Goal: Task Accomplishment & Management: Complete application form

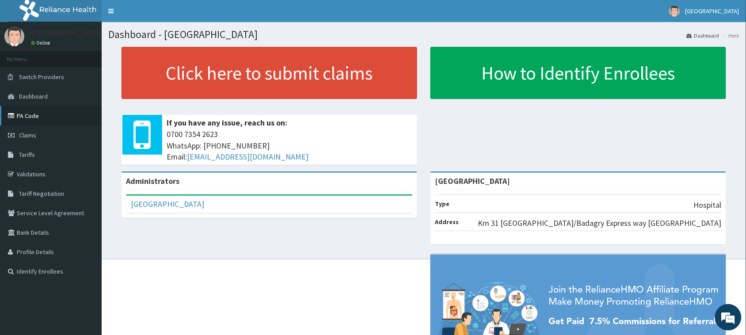
click at [43, 118] on link "PA Code" at bounding box center [51, 115] width 102 height 19
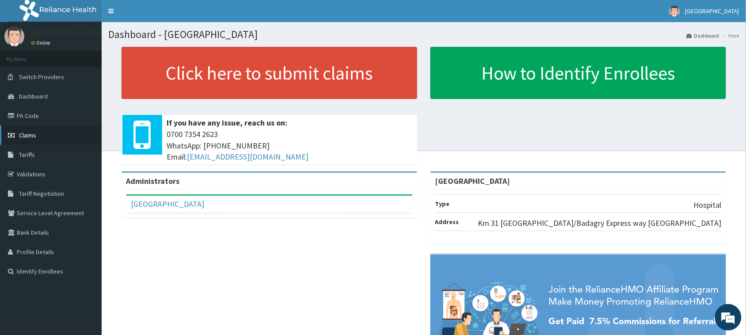
click at [41, 137] on link "Claims" at bounding box center [51, 134] width 102 height 19
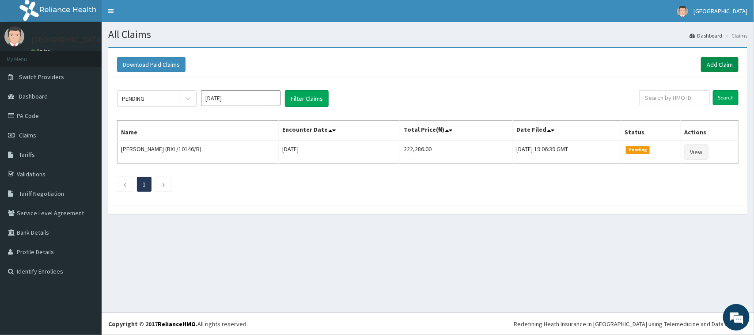
click at [727, 63] on link "Add Claim" at bounding box center [720, 64] width 38 height 15
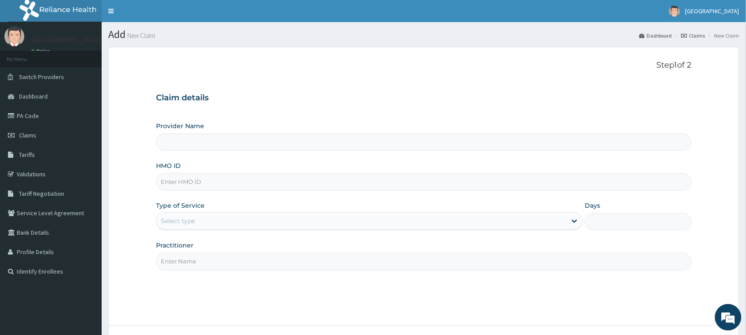
click at [222, 178] on input "HMO ID" at bounding box center [423, 181] width 535 height 17
paste input "AIE/10030/B"
type input "AIE/10030/B"
type input "Ibijola Medical center"
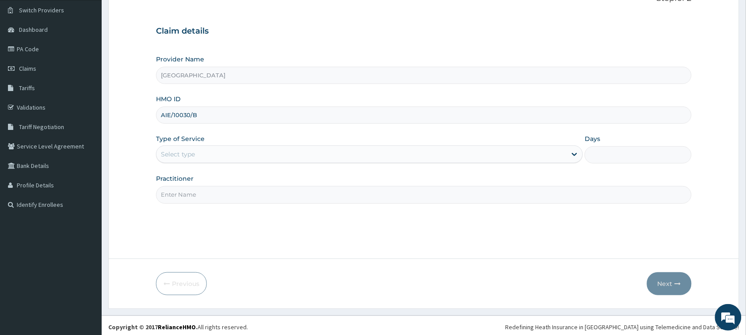
scroll to position [70, 0]
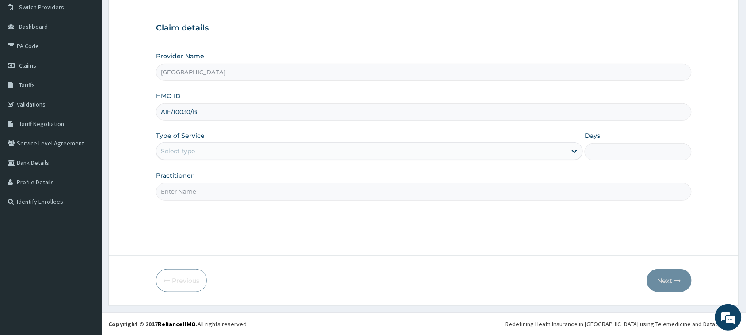
type input "AIE/10030/B"
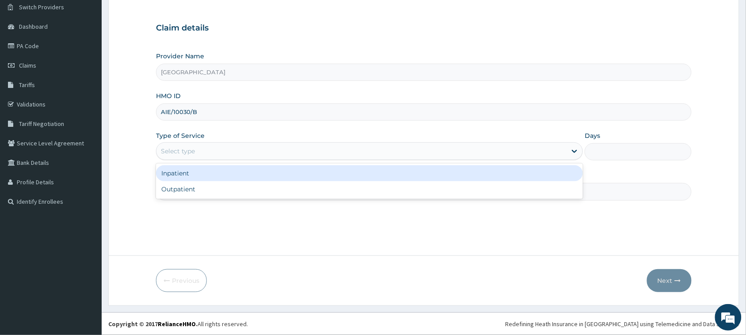
click at [246, 152] on div "Select type" at bounding box center [361, 151] width 410 height 14
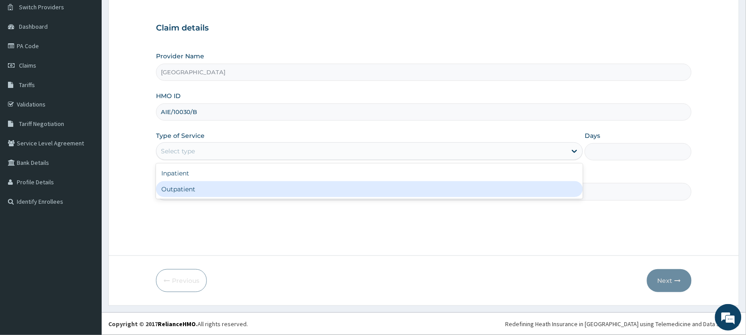
click at [237, 186] on div "Outpatient" at bounding box center [369, 189] width 427 height 16
type input "1"
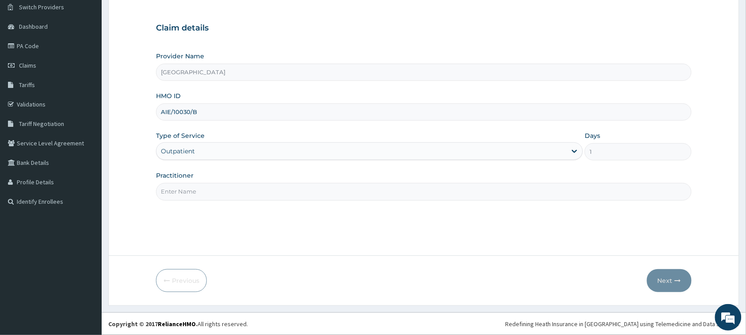
click at [248, 191] on input "Practitioner" at bounding box center [423, 191] width 535 height 17
type input "dr t.t"
click at [665, 274] on button "Next" at bounding box center [669, 280] width 45 height 23
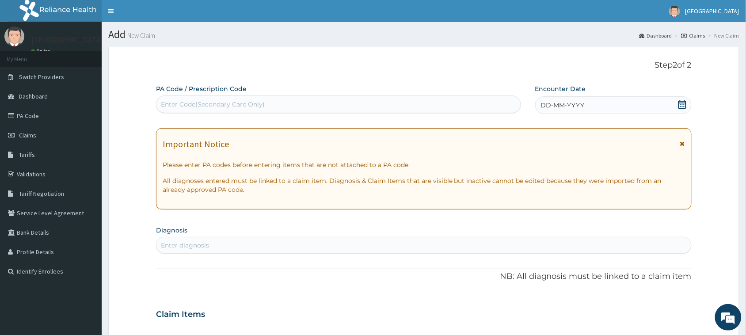
click at [270, 100] on div "Enter Code(Secondary Care Only)" at bounding box center [338, 104] width 364 height 14
drag, startPoint x: 270, startPoint y: 100, endPoint x: 248, endPoint y: 65, distance: 41.7
click at [248, 65] on p "Step 2 of 2" at bounding box center [423, 66] width 535 height 10
click at [177, 106] on div "Enter Code(Secondary Care Only)" at bounding box center [213, 104] width 104 height 9
paste input "PA/0999B0"
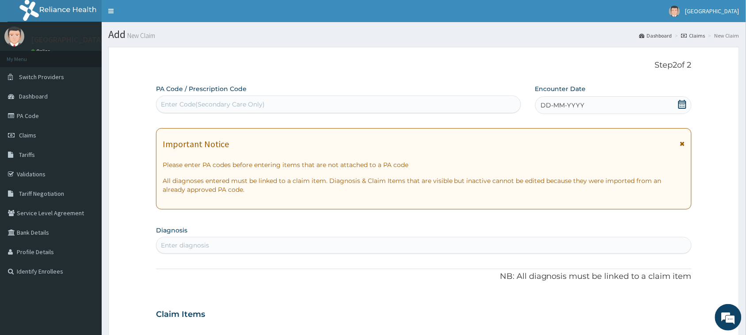
type input "PA/0999B0"
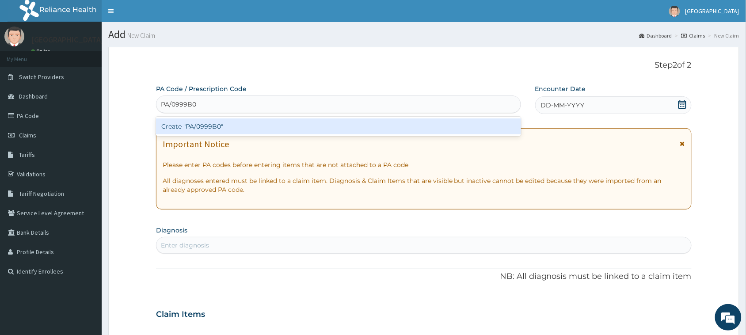
click at [211, 130] on div "Create "PA/0999B0"" at bounding box center [338, 126] width 365 height 16
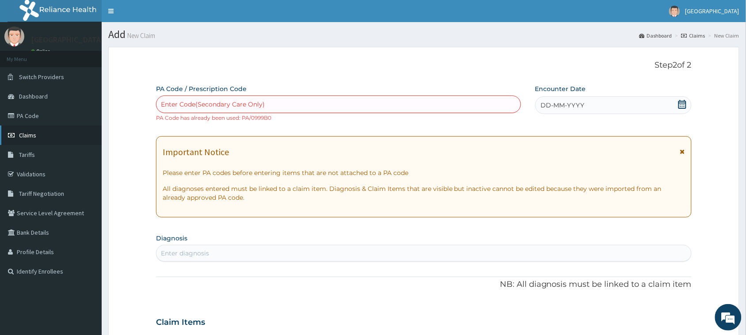
click at [25, 135] on span "Claims" at bounding box center [27, 135] width 17 height 8
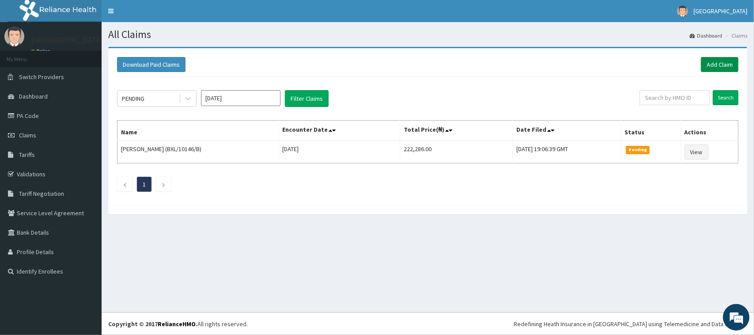
click at [725, 65] on link "Add Claim" at bounding box center [720, 64] width 38 height 15
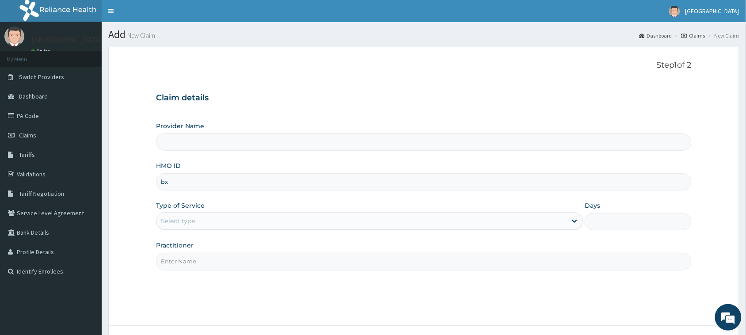
type input "bxl"
type input "Ibijola Medical center"
type input "bxl/10197/a"
click at [266, 224] on div "Select type" at bounding box center [361, 221] width 410 height 14
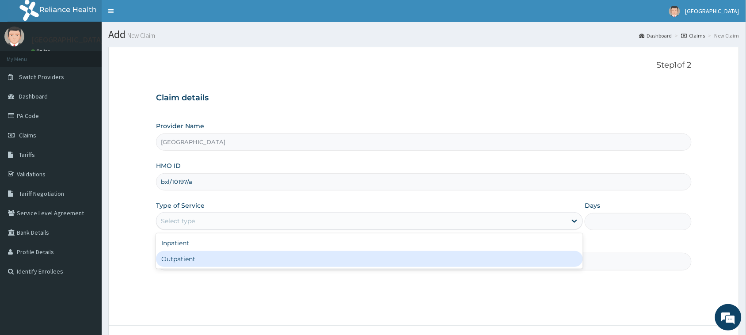
click at [252, 255] on div "Outpatient" at bounding box center [369, 259] width 427 height 16
type input "1"
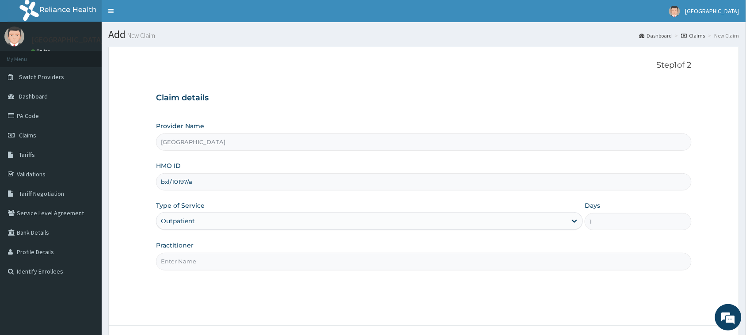
click at [252, 255] on input "Practitioner" at bounding box center [423, 261] width 535 height 17
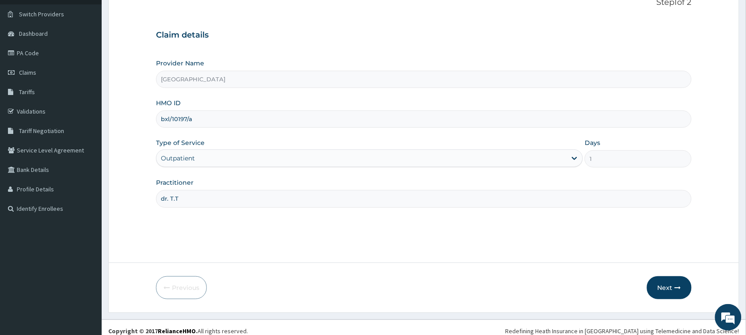
scroll to position [70, 0]
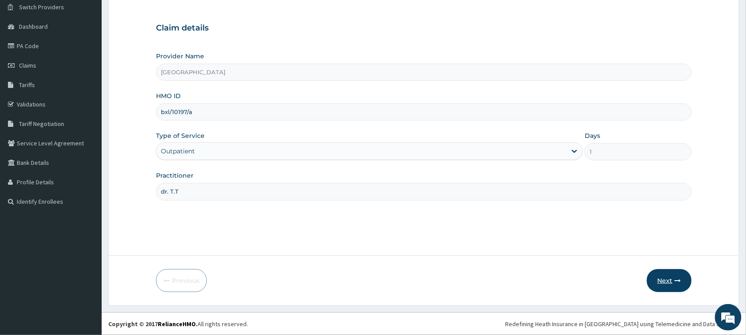
type input "dr. T.T"
click at [677, 278] on icon "button" at bounding box center [678, 280] width 6 height 6
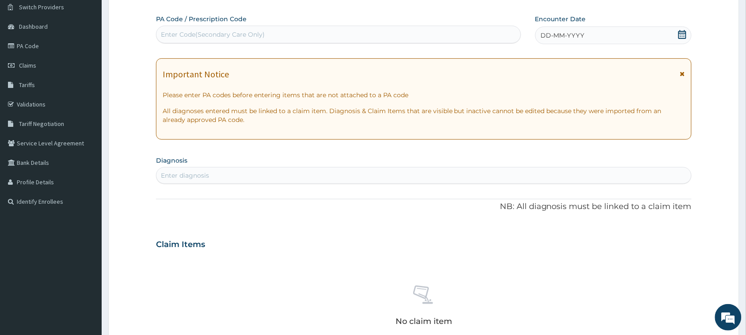
click at [240, 34] on div "Enter Code(Secondary Care Only)" at bounding box center [213, 34] width 104 height 9
type input "PA/AB4F95"
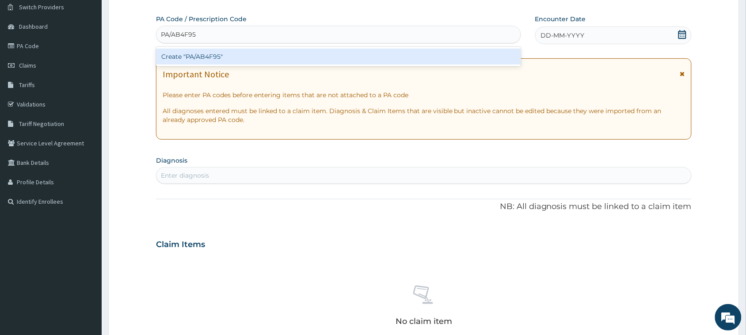
click at [257, 62] on div "Create "PA/AB4F95"" at bounding box center [338, 57] width 365 height 16
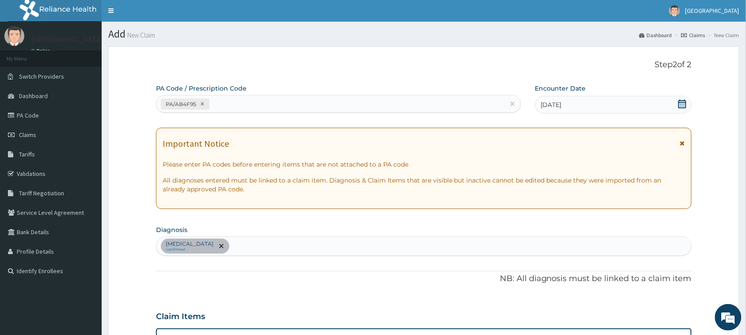
scroll to position [0, 0]
click at [239, 2] on nav "Toggle navigation Ibijola Medical centre Ibijola Medical centre - ibijolahospit…" at bounding box center [424, 11] width 644 height 22
click at [244, 0] on nav "Toggle navigation Ibijola Medical centre Ibijola Medical centre - ibijolahospit…" at bounding box center [424, 11] width 644 height 22
click at [256, 0] on html "R EL Toggle navigation Ibijola Medical centre Ibijola Medical centre - ibijolah…" at bounding box center [373, 313] width 746 height 626
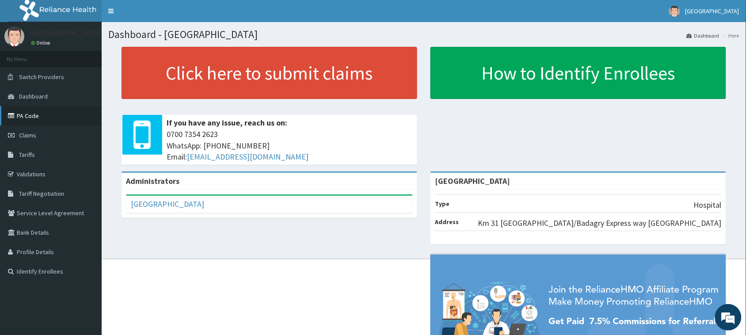
click at [27, 116] on link "PA Code" at bounding box center [51, 115] width 102 height 19
